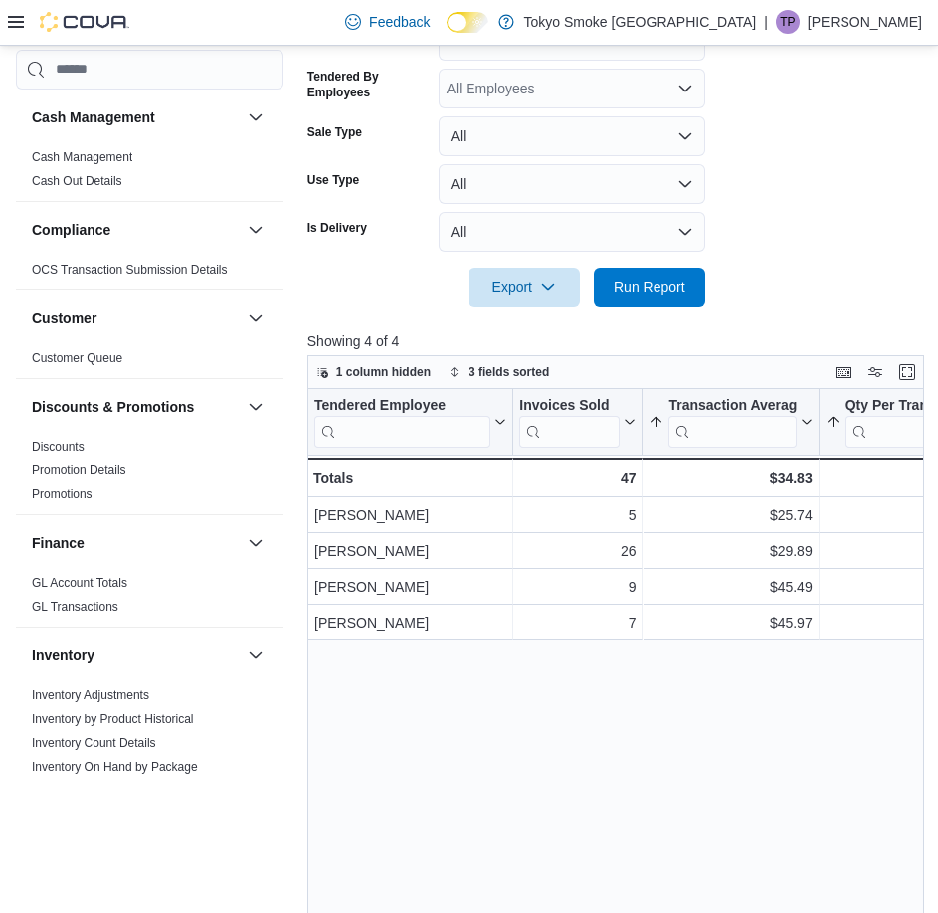
scroll to position [497, 0]
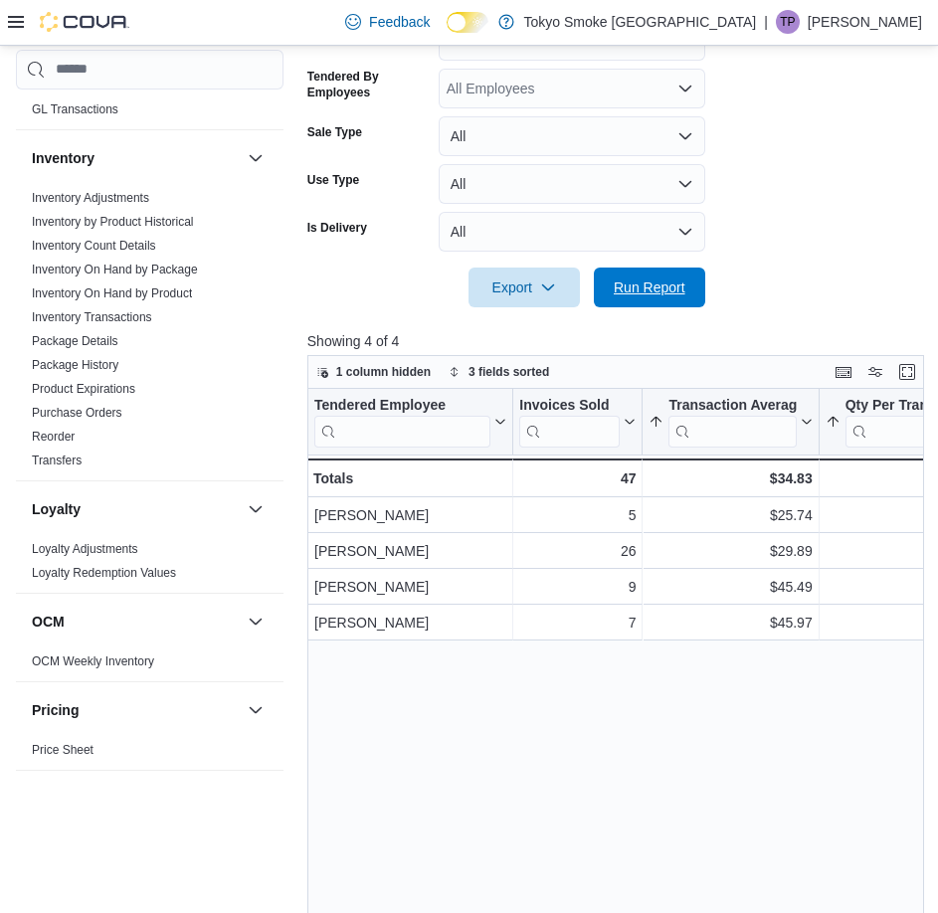
drag, startPoint x: 627, startPoint y: 288, endPoint x: 635, endPoint y: 402, distance: 113.6
click at [627, 288] on span "Run Report" at bounding box center [649, 287] width 72 height 20
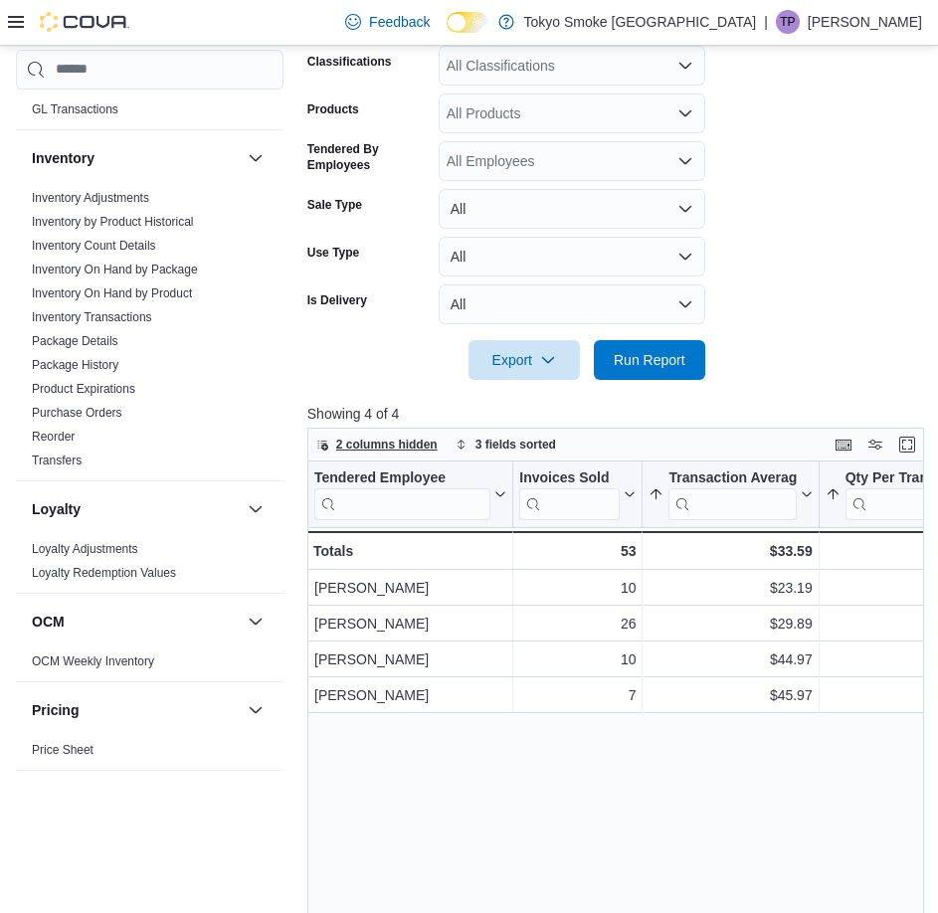
scroll to position [398, 0]
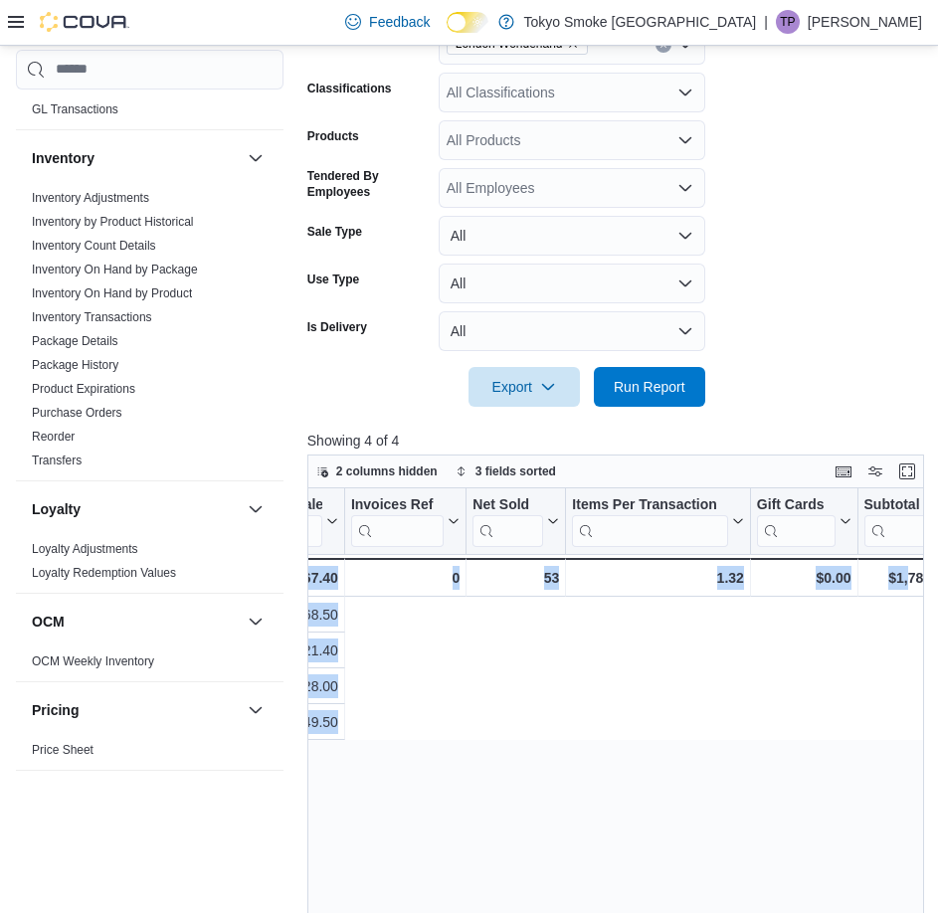
drag, startPoint x: 576, startPoint y: 626, endPoint x: 964, endPoint y: 667, distance: 390.9
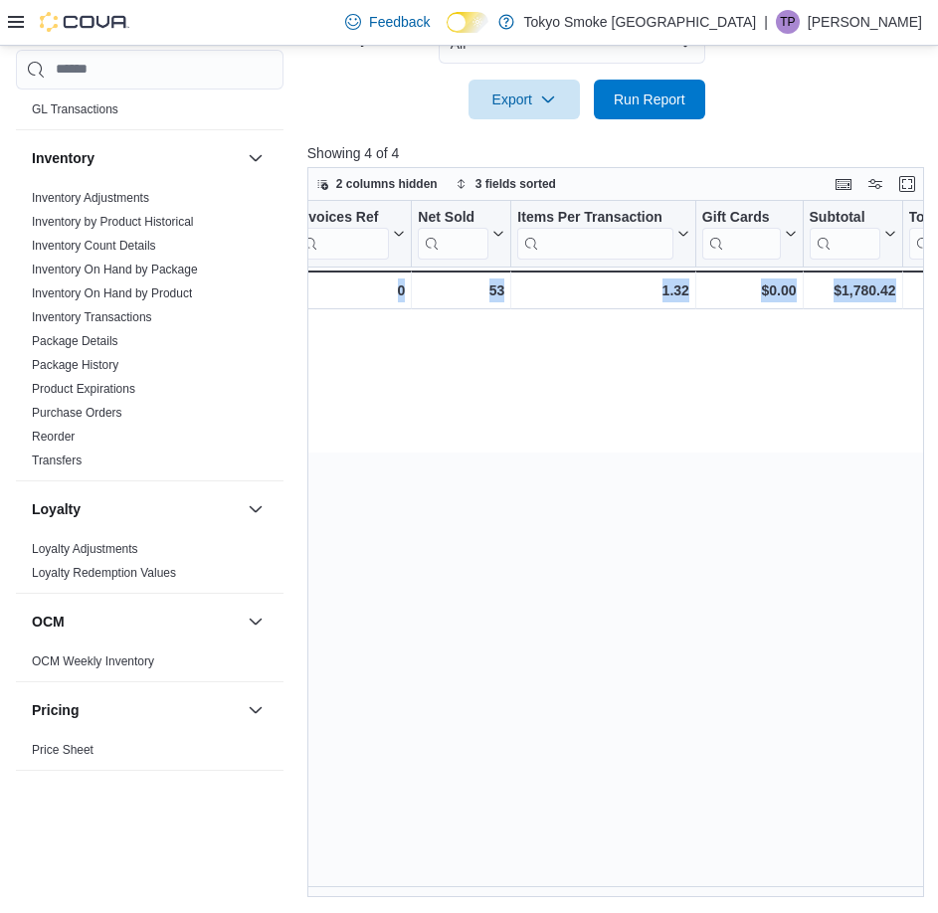
scroll to position [0, 0]
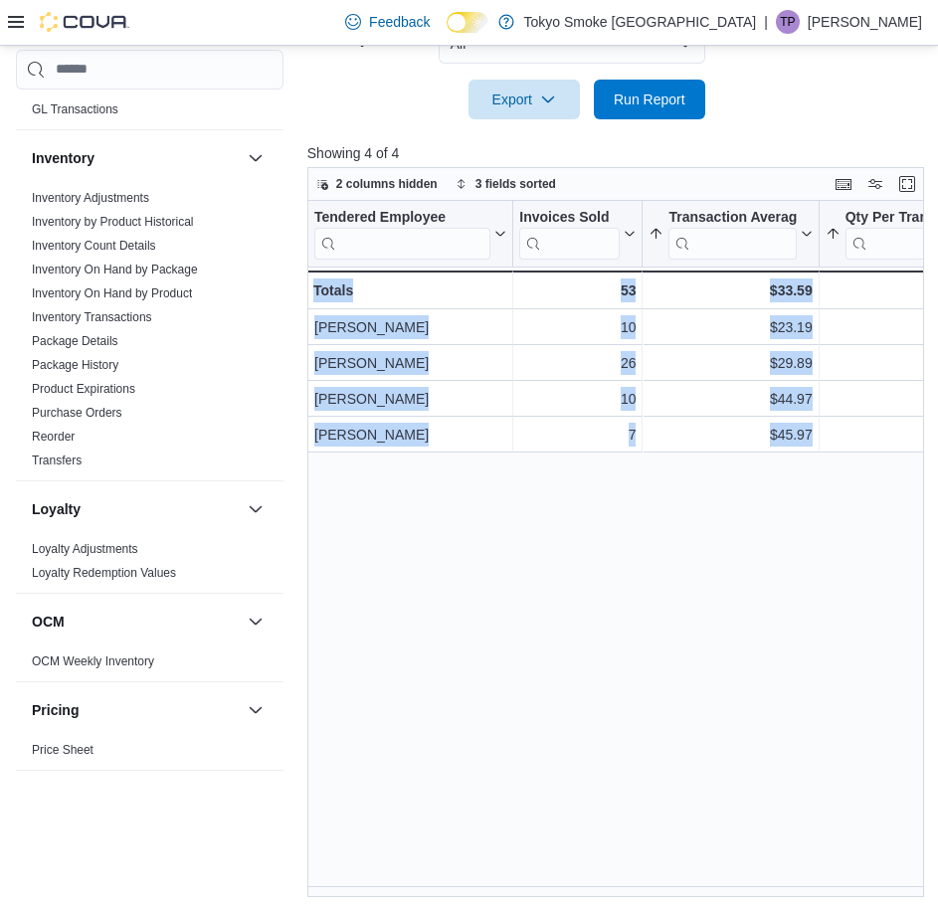
click at [711, 453] on div "Tendered Employee Click to view column header actions Invoices Sold Click to vi…" at bounding box center [618, 549] width 623 height 696
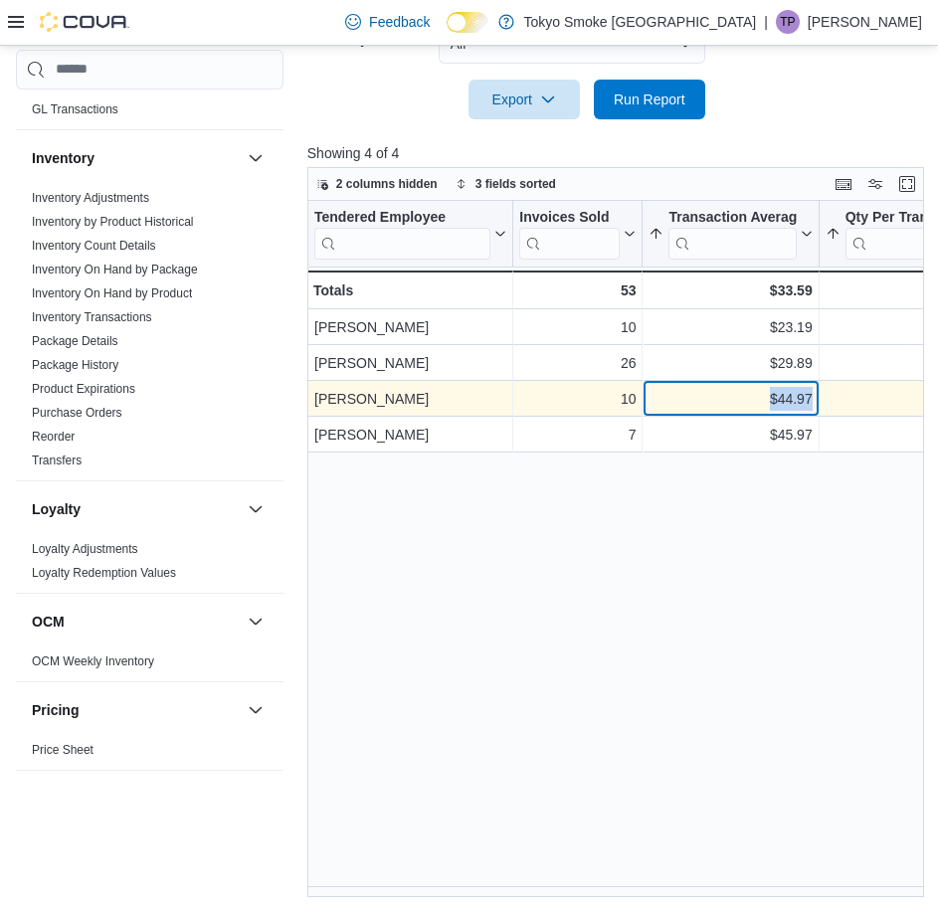
drag, startPoint x: 767, startPoint y: 393, endPoint x: 816, endPoint y: 400, distance: 50.2
click at [816, 400] on div "$44.97 - Transaction Average, column 3, row 3" at bounding box center [730, 399] width 176 height 36
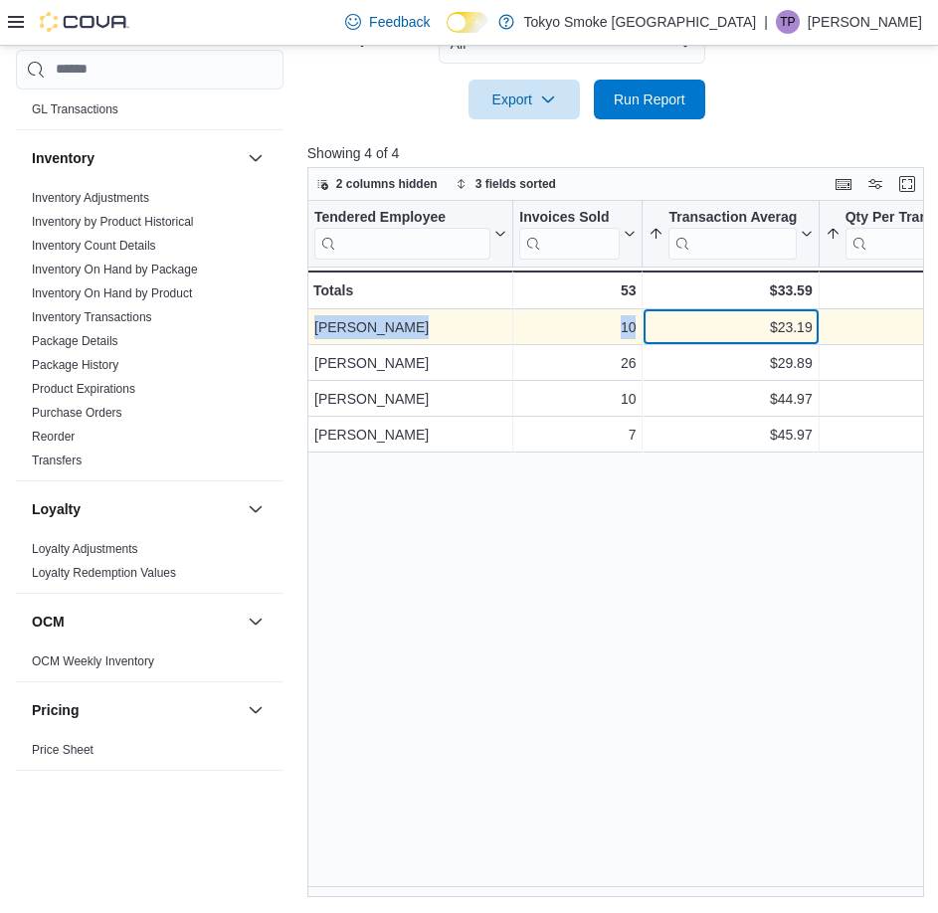
drag, startPoint x: 756, startPoint y: 324, endPoint x: 821, endPoint y: 338, distance: 67.1
click at [796, 327] on div "$23.19" at bounding box center [729, 327] width 163 height 24
click at [808, 329] on div "$23.19" at bounding box center [729, 327] width 163 height 24
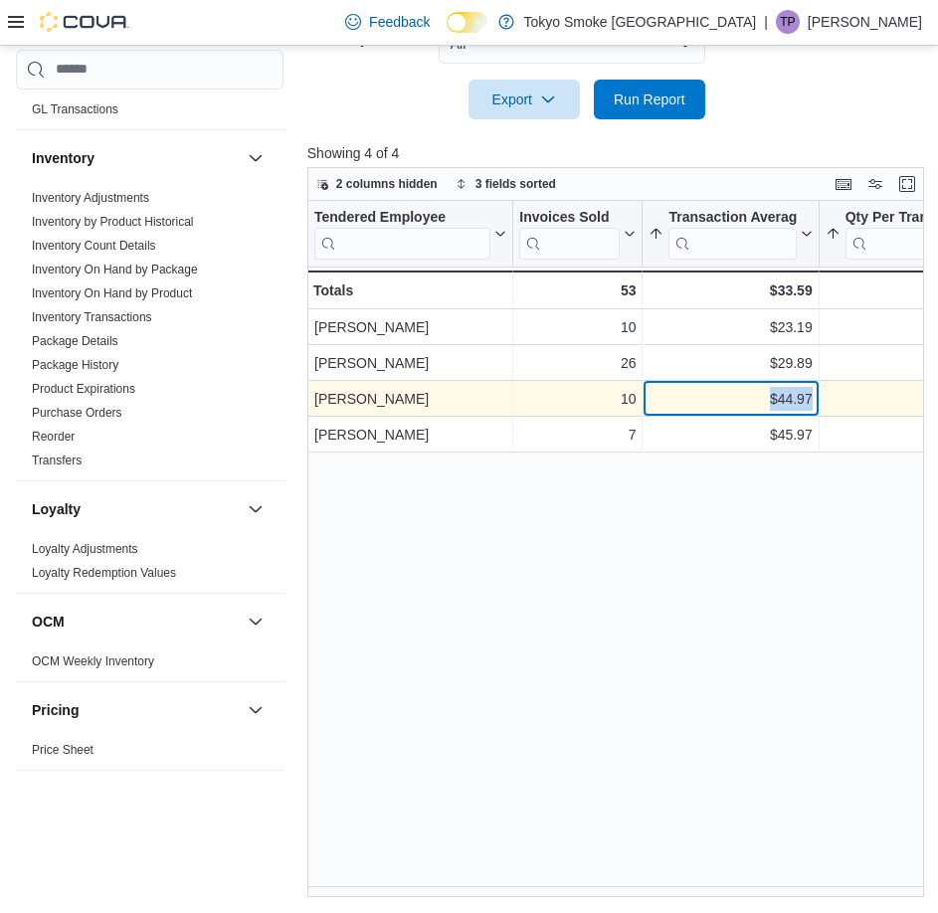
drag, startPoint x: 760, startPoint y: 404, endPoint x: 818, endPoint y: 400, distance: 58.8
click at [818, 400] on div "$44.97 - Transaction Average, column 3, row 3" at bounding box center [730, 399] width 176 height 36
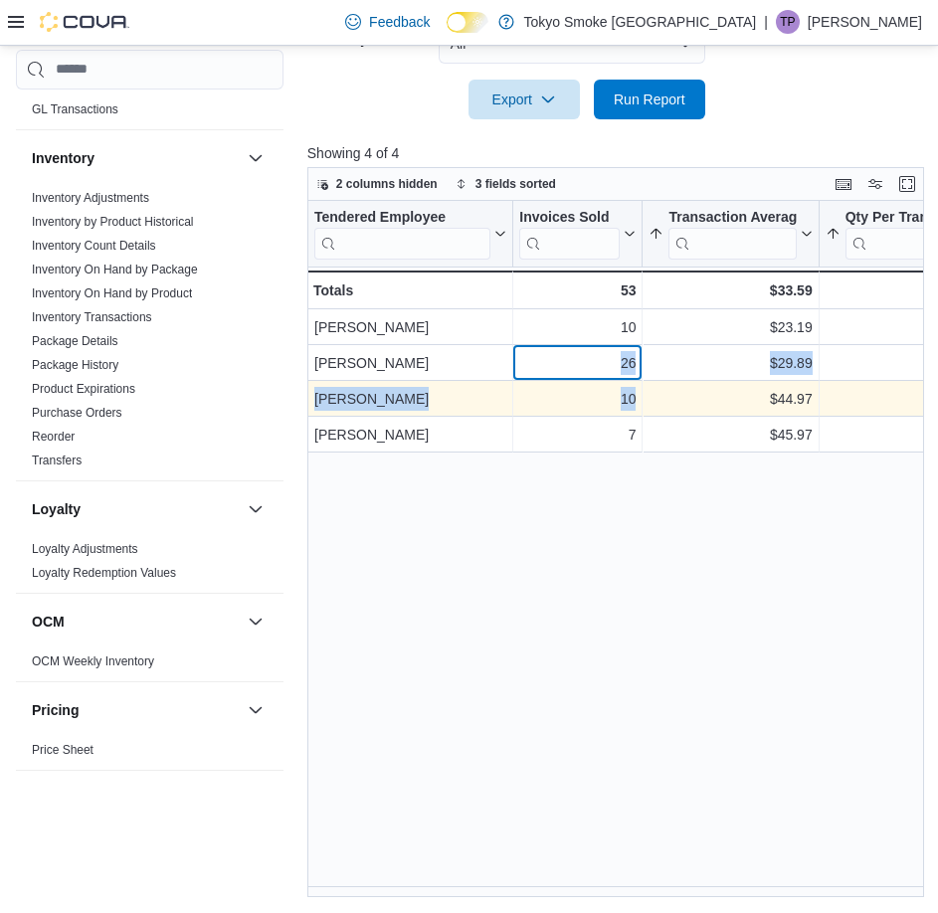
drag, startPoint x: 581, startPoint y: 370, endPoint x: 727, endPoint y: 397, distance: 148.6
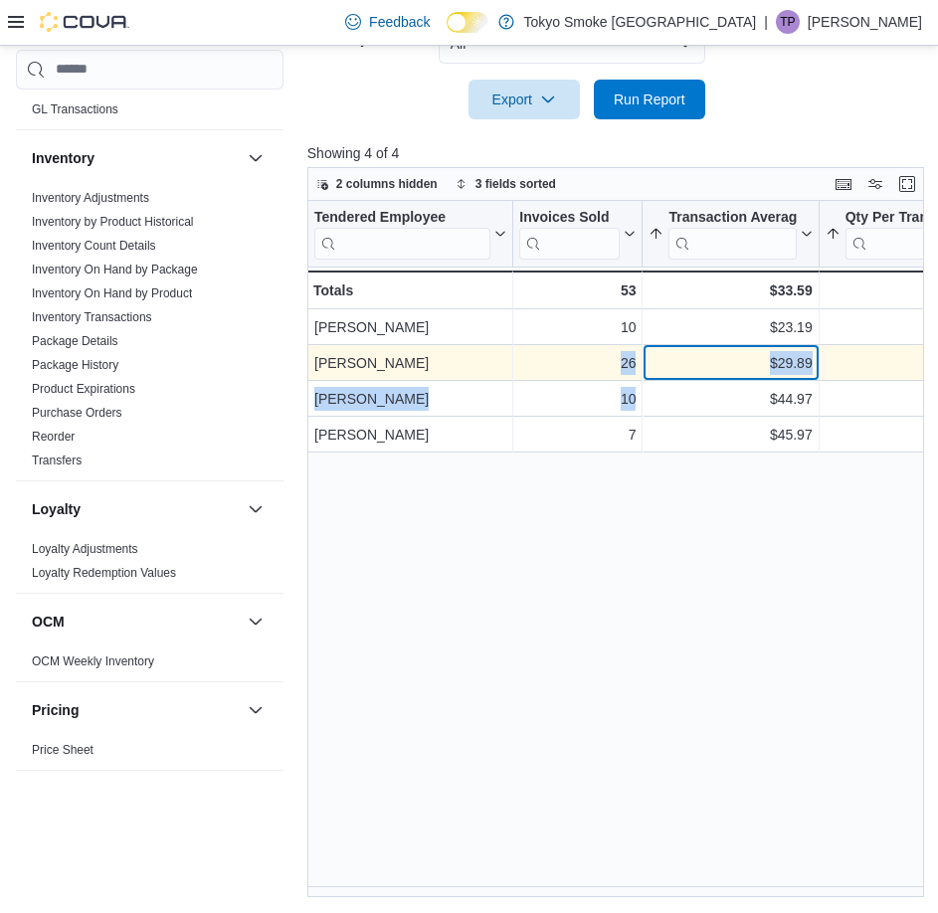
click at [755, 362] on div "$29.89" at bounding box center [729, 363] width 163 height 24
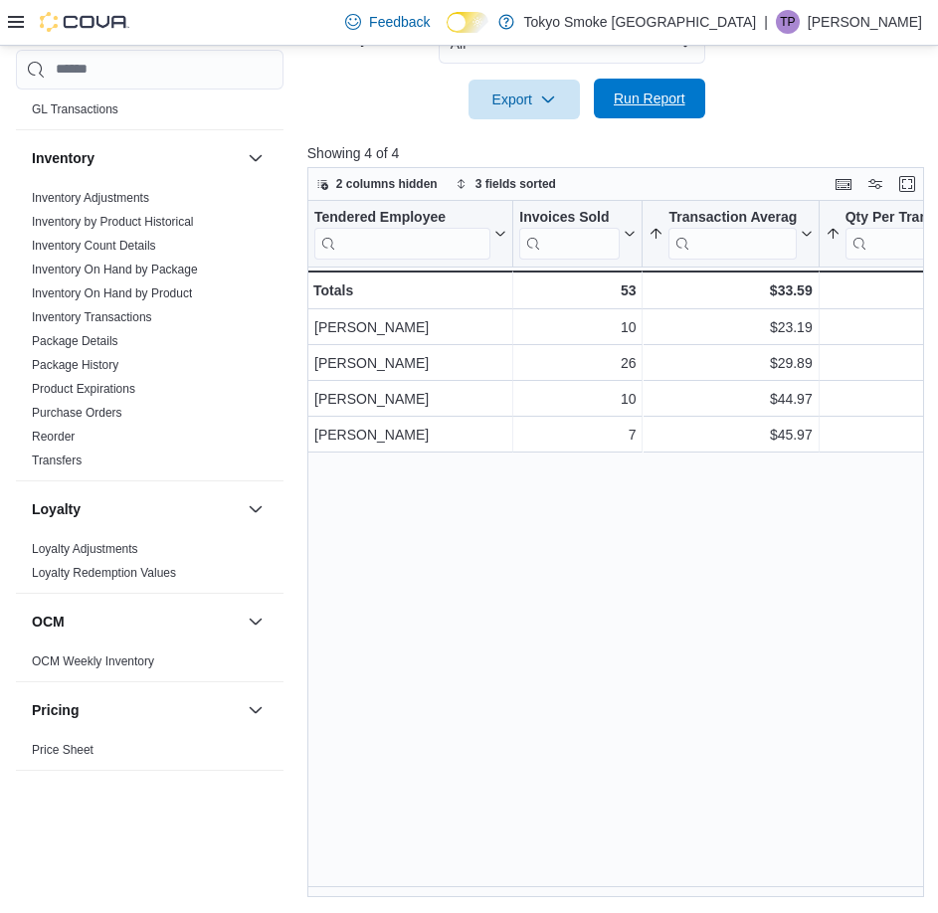
click at [613, 102] on span "Run Report" at bounding box center [649, 98] width 72 height 20
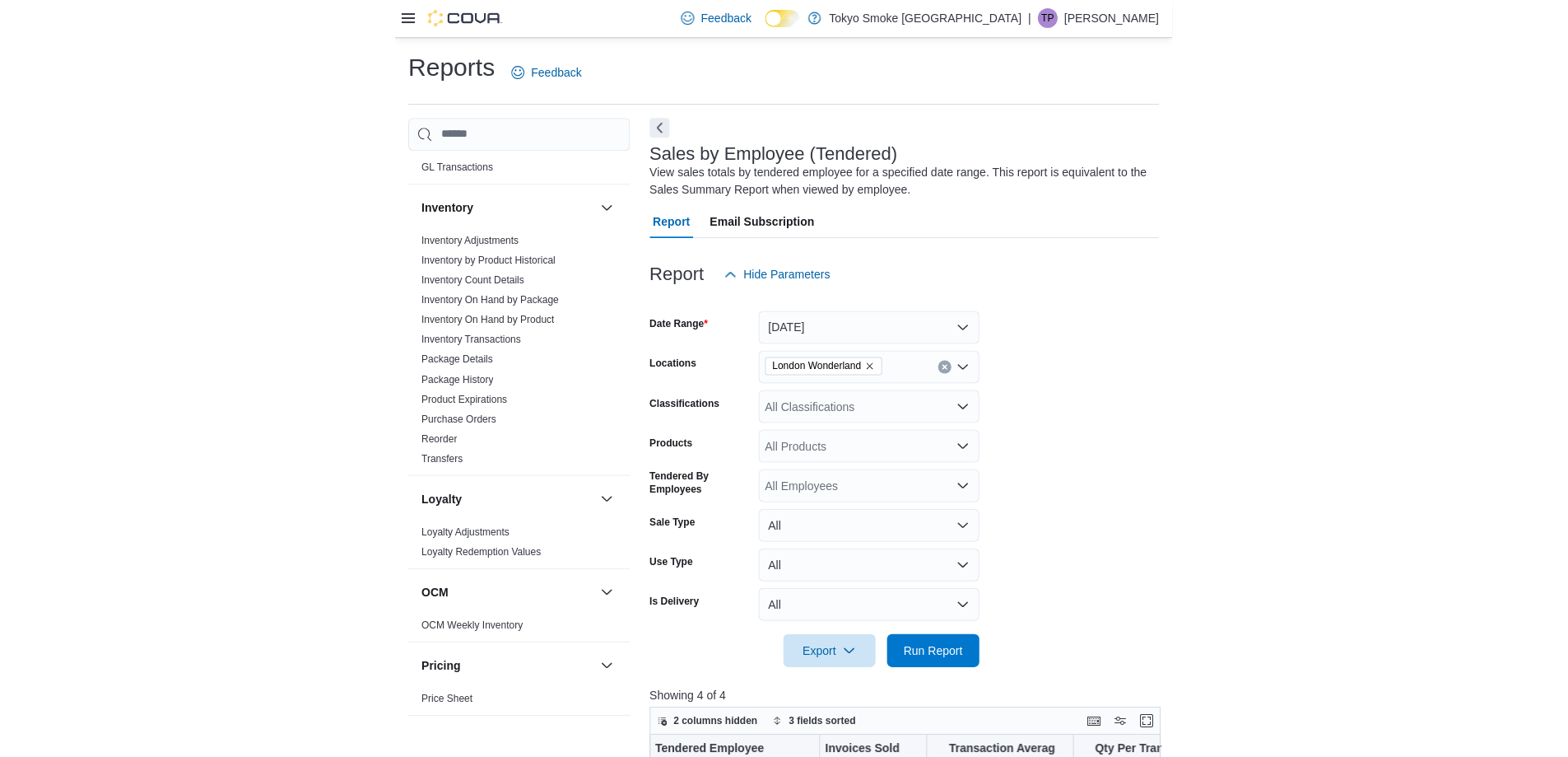
scroll to position [247, 0]
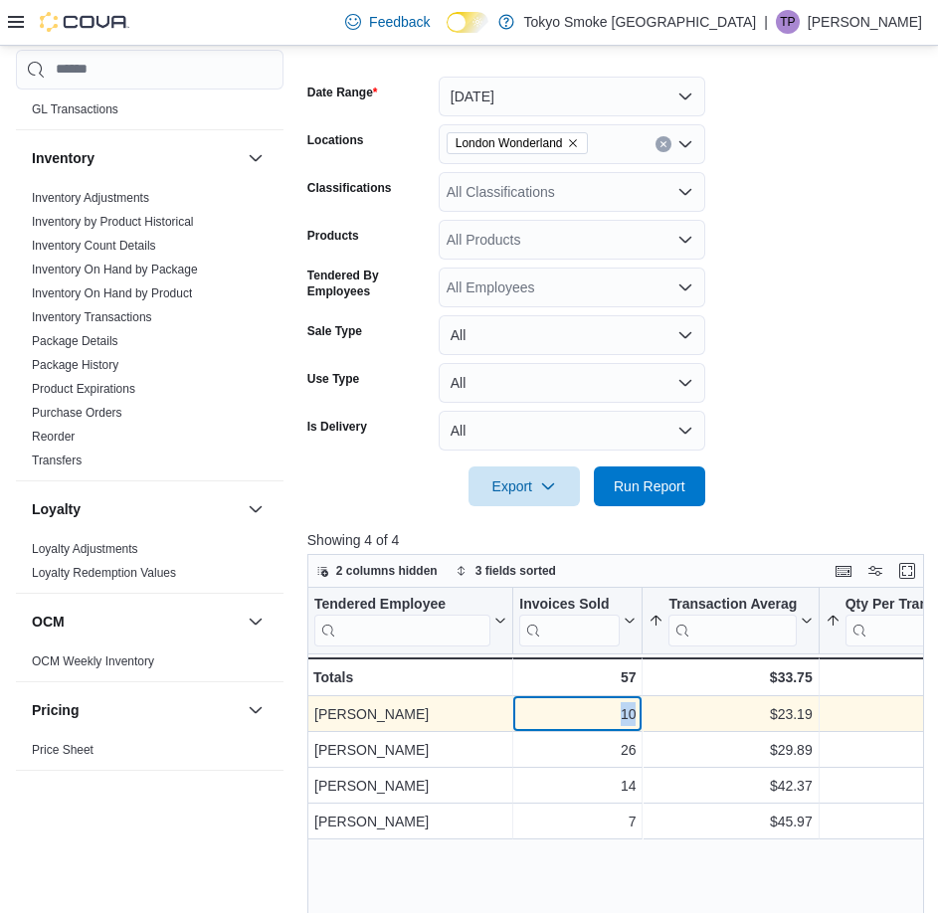
drag, startPoint x: 588, startPoint y: 727, endPoint x: 690, endPoint y: 725, distance: 102.4
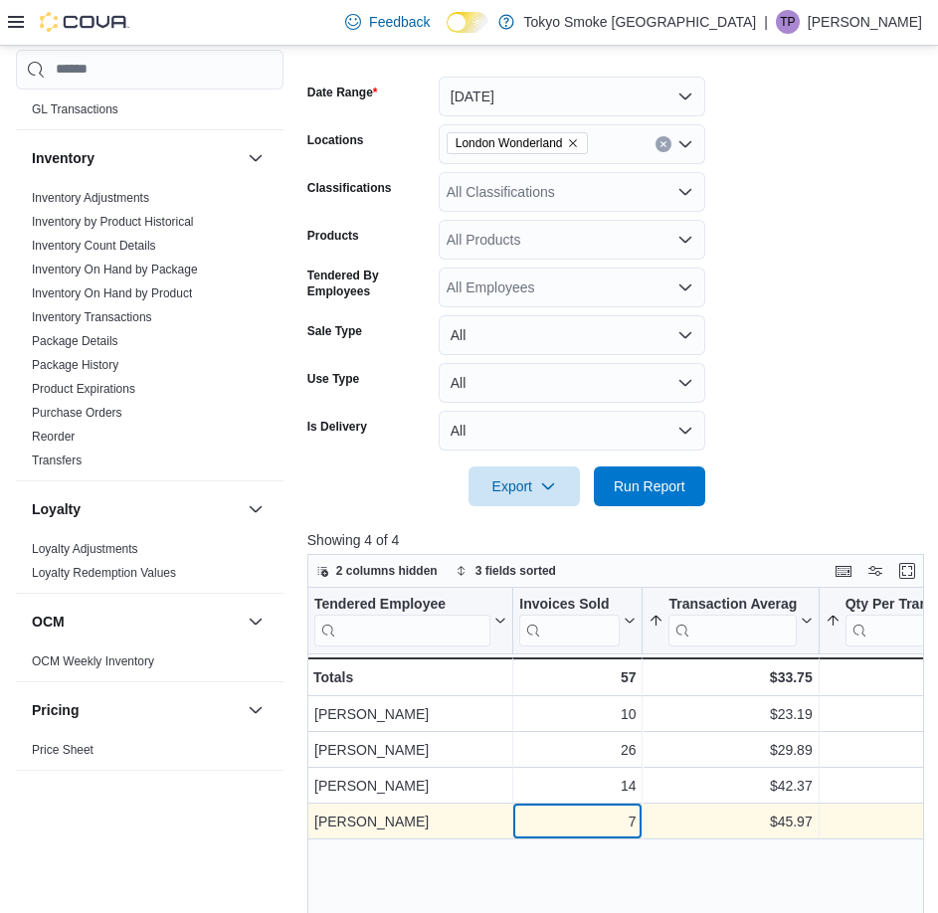
drag, startPoint x: 590, startPoint y: 805, endPoint x: 623, endPoint y: 810, distance: 34.2
click at [623, 810] on div "7 - Invoices Sold, column 2, row 4" at bounding box center [577, 821] width 129 height 36
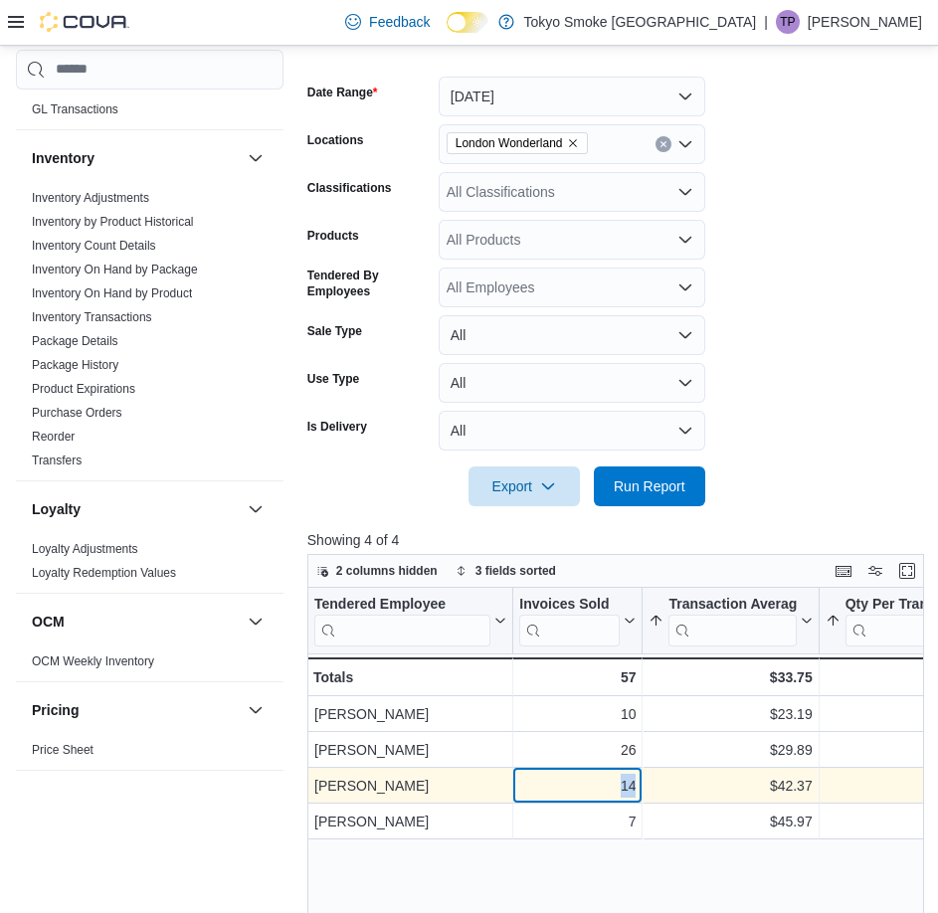
drag, startPoint x: 593, startPoint y: 790, endPoint x: 708, endPoint y: 790, distance: 115.3
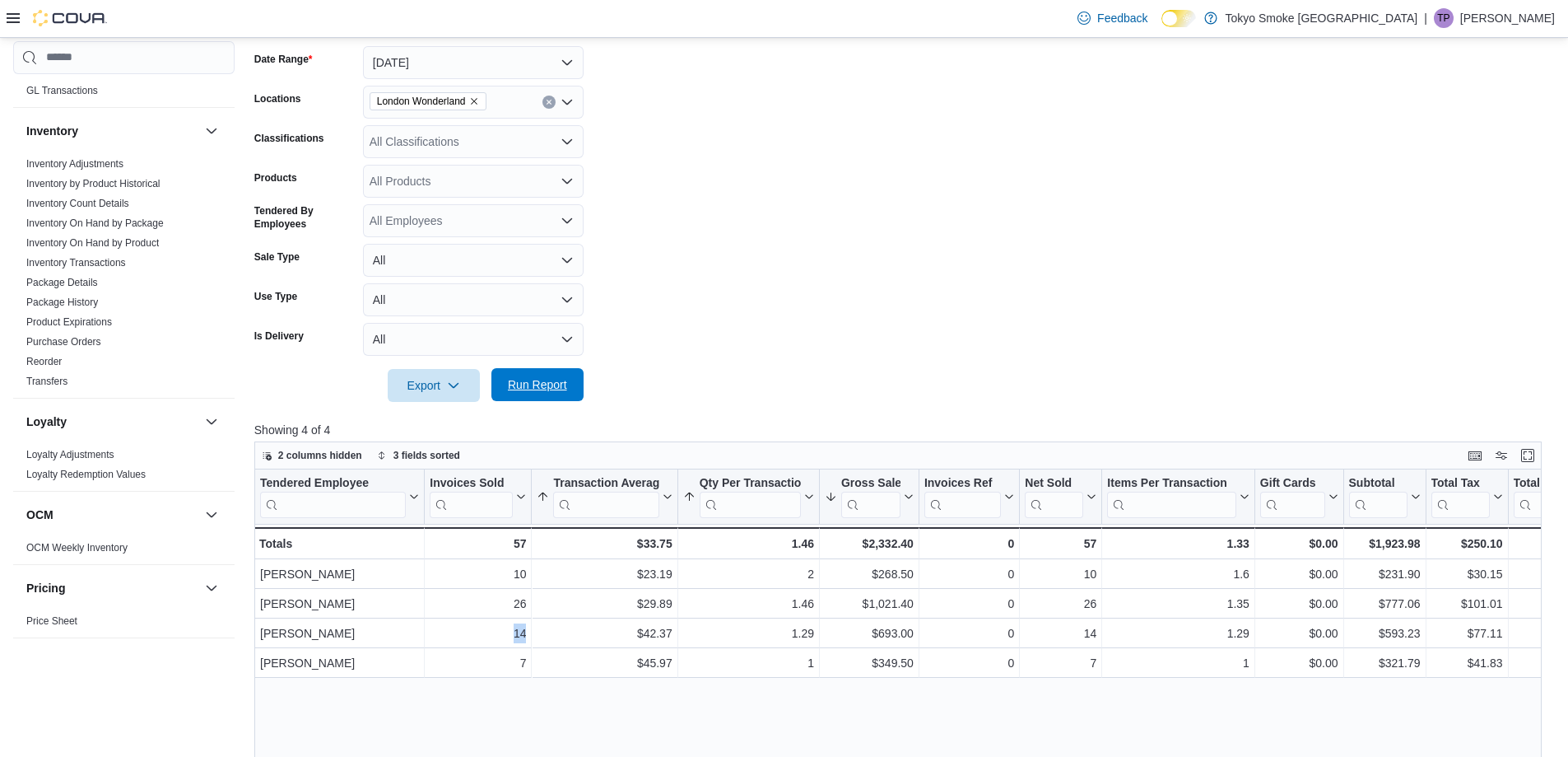
click at [565, 398] on span "Run Report" at bounding box center [536, 384] width 72 height 33
